Goal: Task Accomplishment & Management: Use online tool/utility

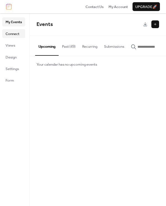
click at [15, 35] on span "Connect" at bounding box center [13, 34] width 14 height 6
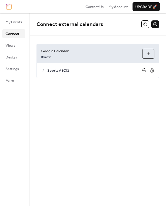
click at [143, 71] on icon at bounding box center [144, 70] width 4 height 4
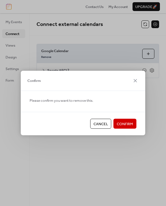
click at [132, 119] on button "Confirm" at bounding box center [124, 124] width 23 height 10
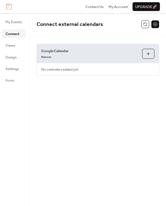
click at [146, 54] on button "Choose Calendars" at bounding box center [148, 54] width 12 height 10
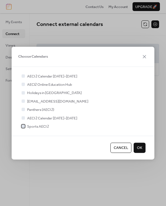
click at [36, 127] on span "Sports AECI 2" at bounding box center [38, 127] width 22 height 6
click at [140, 150] on span "OK" at bounding box center [139, 149] width 5 height 6
